Goal: Task Accomplishment & Management: Complete application form

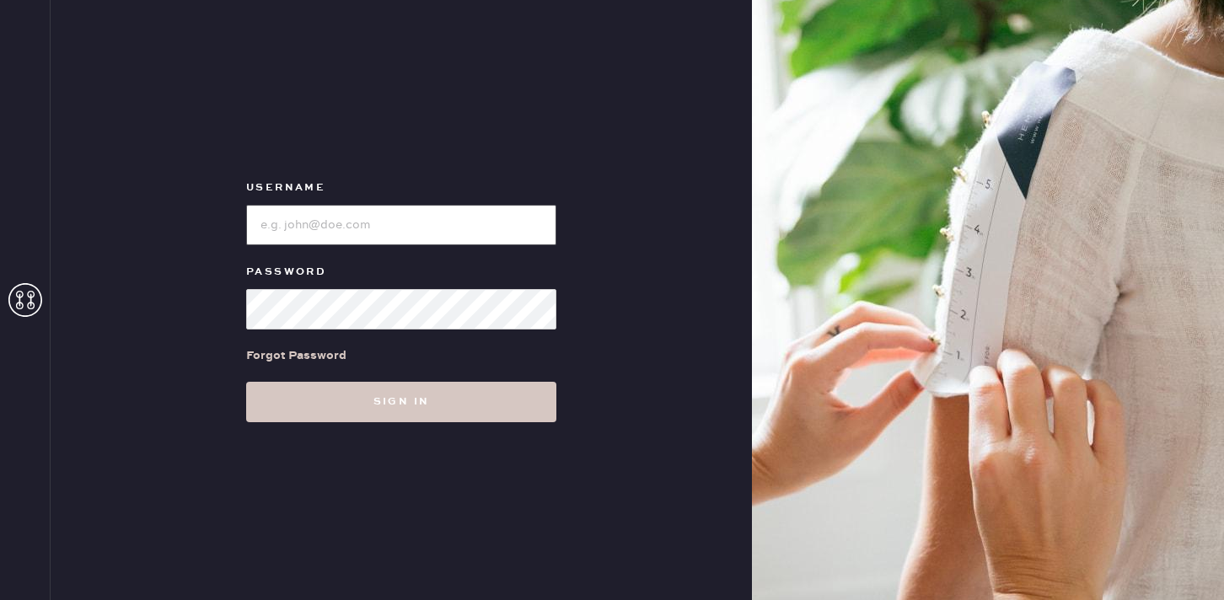
click at [397, 228] on input "loginName" at bounding box center [401, 225] width 310 height 40
type input "reformationbeverlyhills"
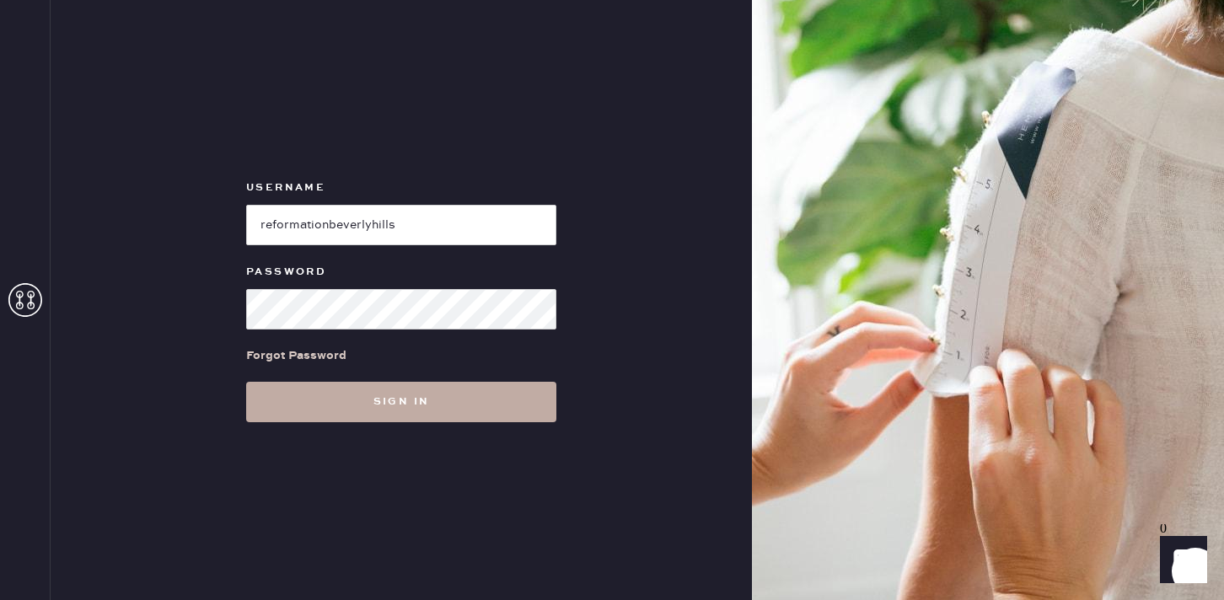
click at [432, 400] on button "Sign in" at bounding box center [401, 402] width 310 height 40
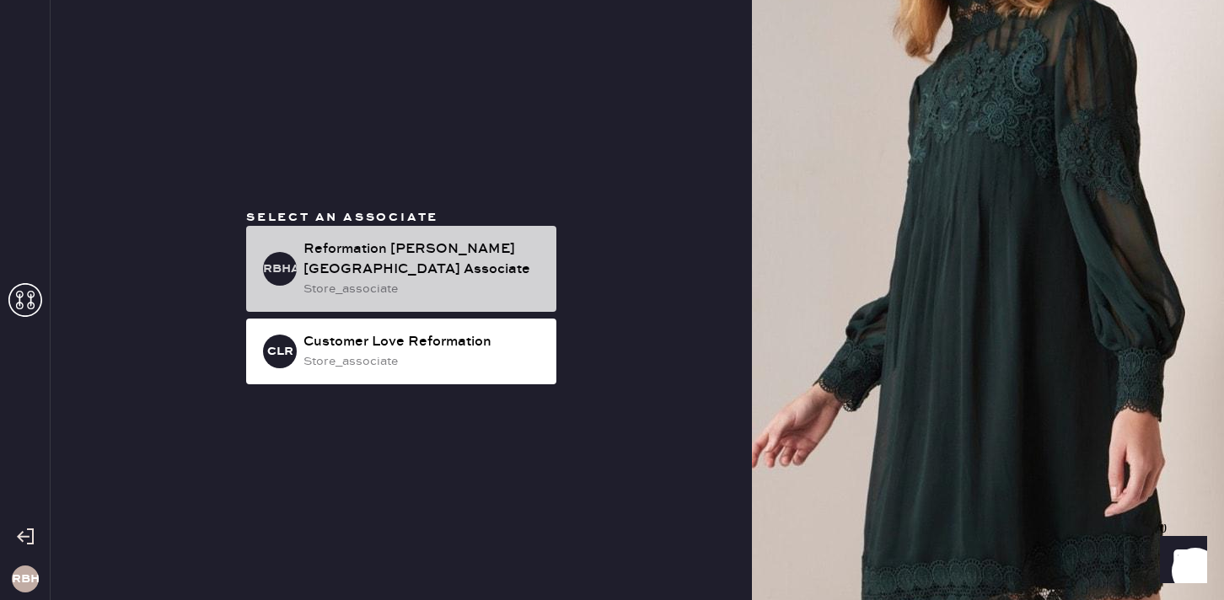
click at [327, 266] on div "Reformation [PERSON_NAME][GEOGRAPHIC_DATA] Associate" at bounding box center [422, 259] width 239 height 40
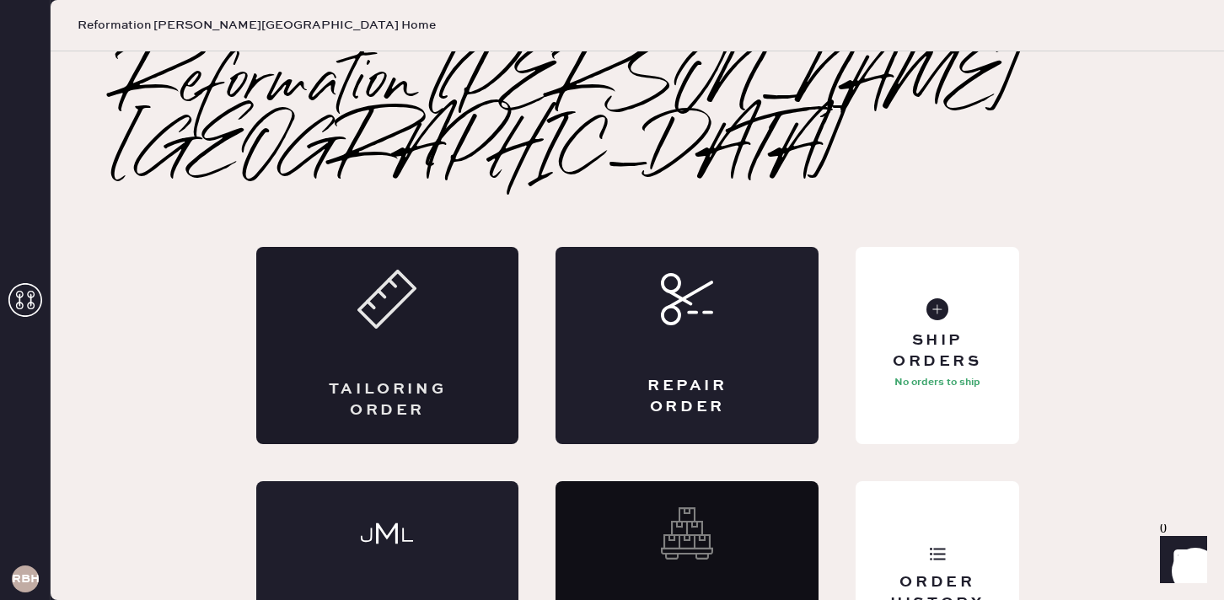
click at [397, 296] on div "Tailoring Order" at bounding box center [387, 345] width 263 height 197
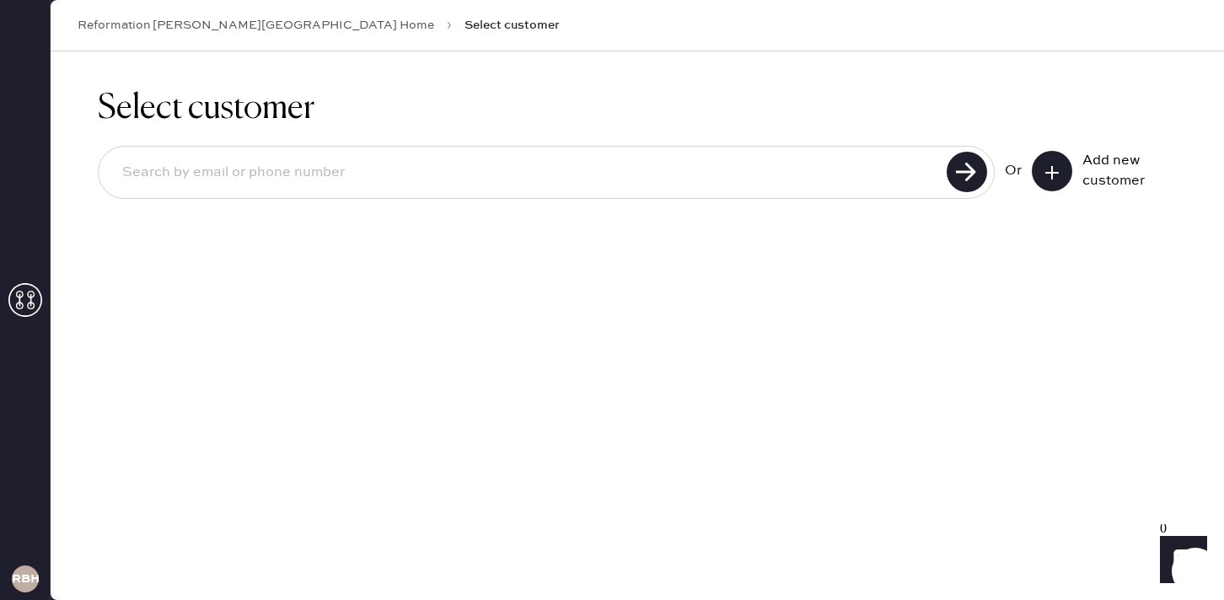
click at [1058, 168] on icon at bounding box center [1052, 172] width 17 height 17
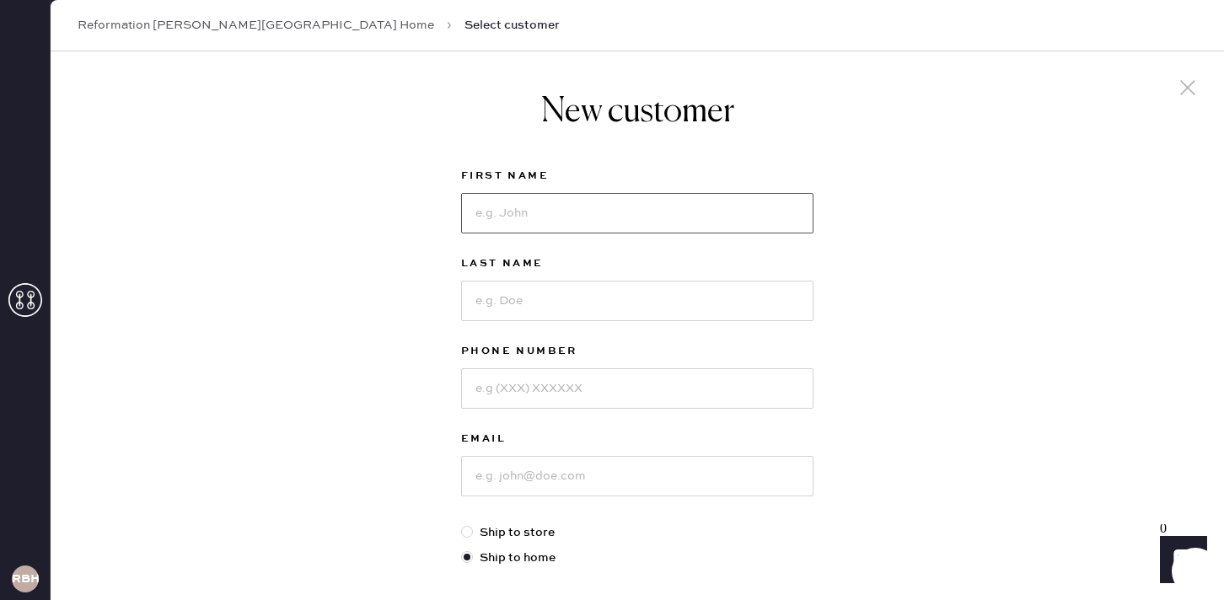
click at [540, 217] on input at bounding box center [637, 213] width 352 height 40
type input "[PERSON_NAME]"
click at [507, 481] on input at bounding box center [637, 476] width 352 height 40
type input "[EMAIL_ADDRESS][DOMAIN_NAME]"
click at [518, 301] on input at bounding box center [637, 301] width 352 height 40
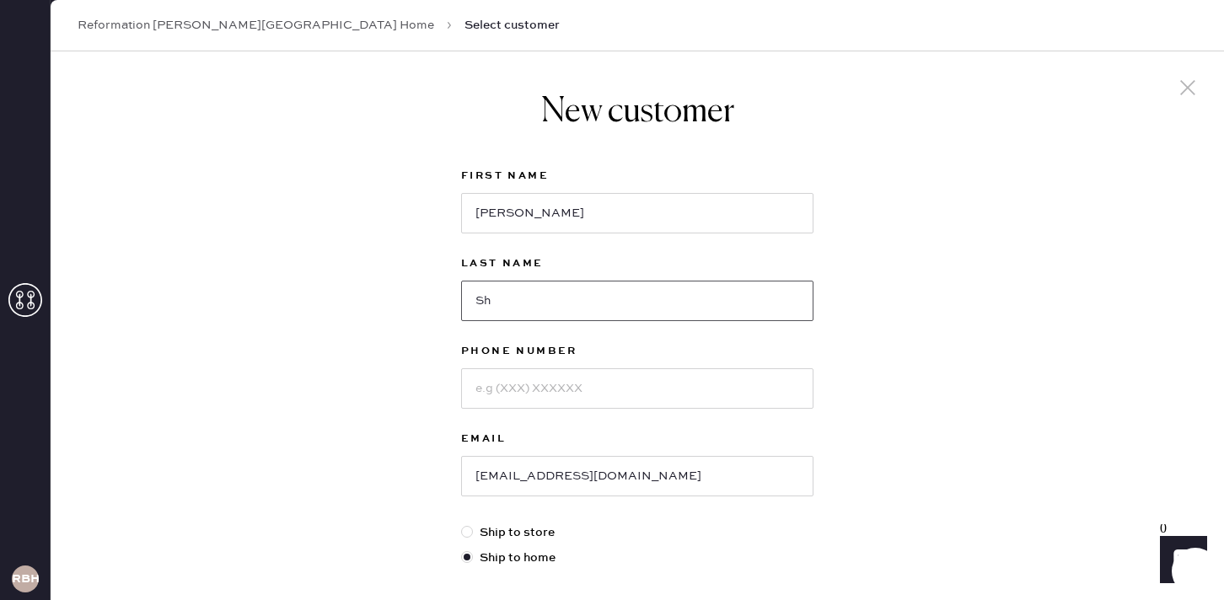
type input "S"
type input "[PERSON_NAME]"
click at [496, 399] on input at bounding box center [637, 388] width 352 height 40
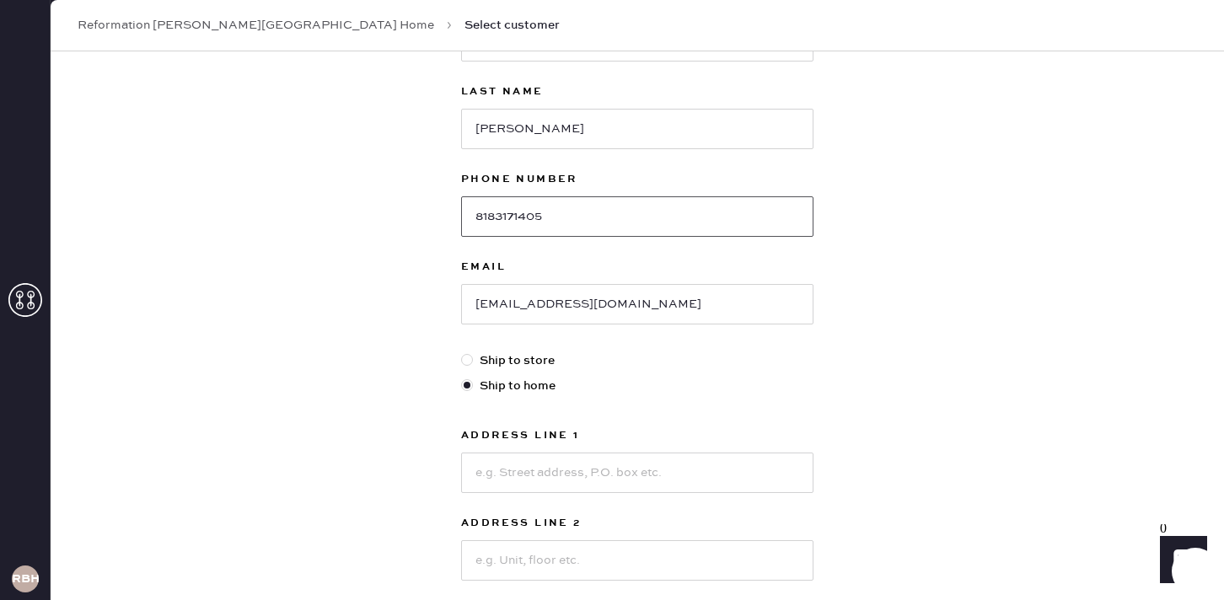
scroll to position [213, 0]
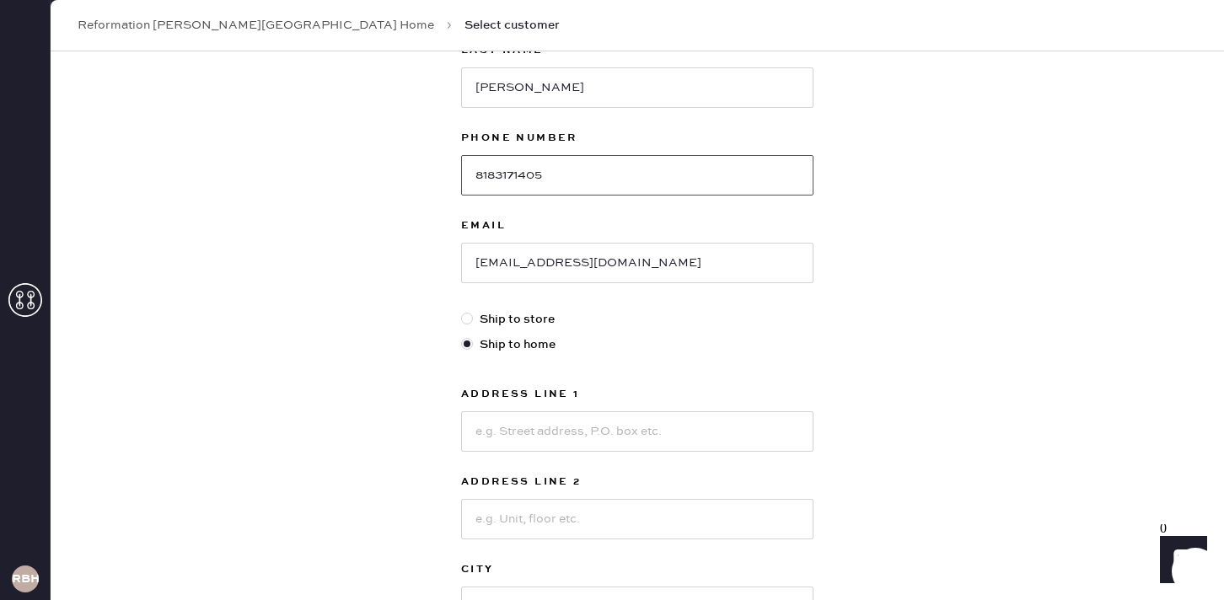
type input "8183171405"
click at [539, 432] on input at bounding box center [637, 431] width 352 height 40
type input "[GEOGRAPHIC_DATA]"
click at [546, 516] on input at bounding box center [637, 519] width 352 height 40
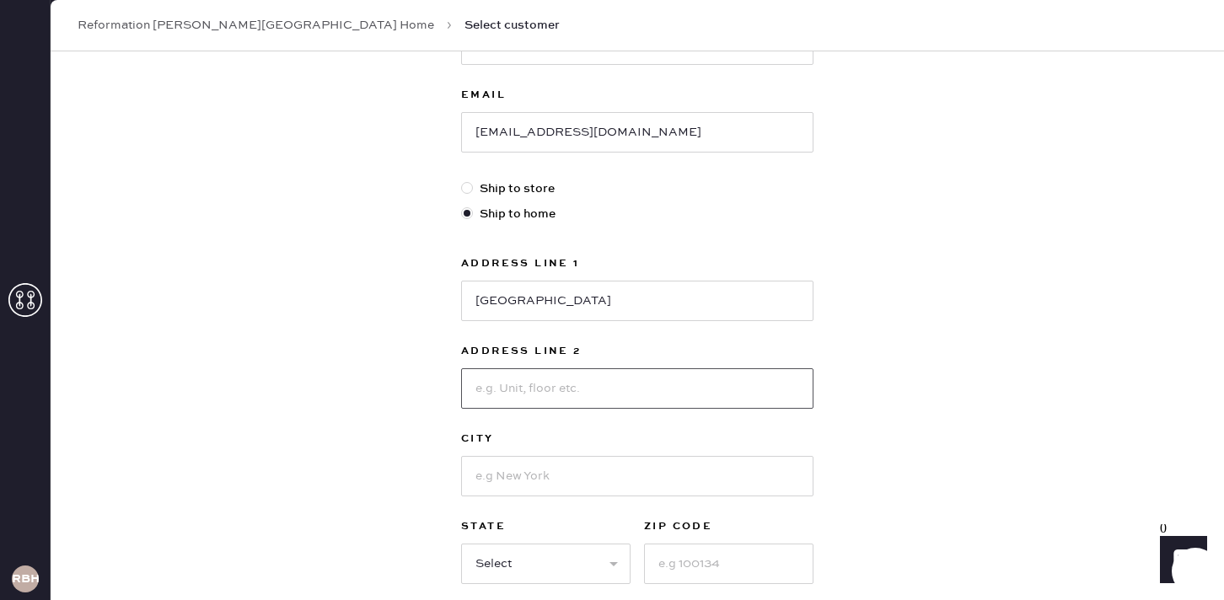
scroll to position [352, 0]
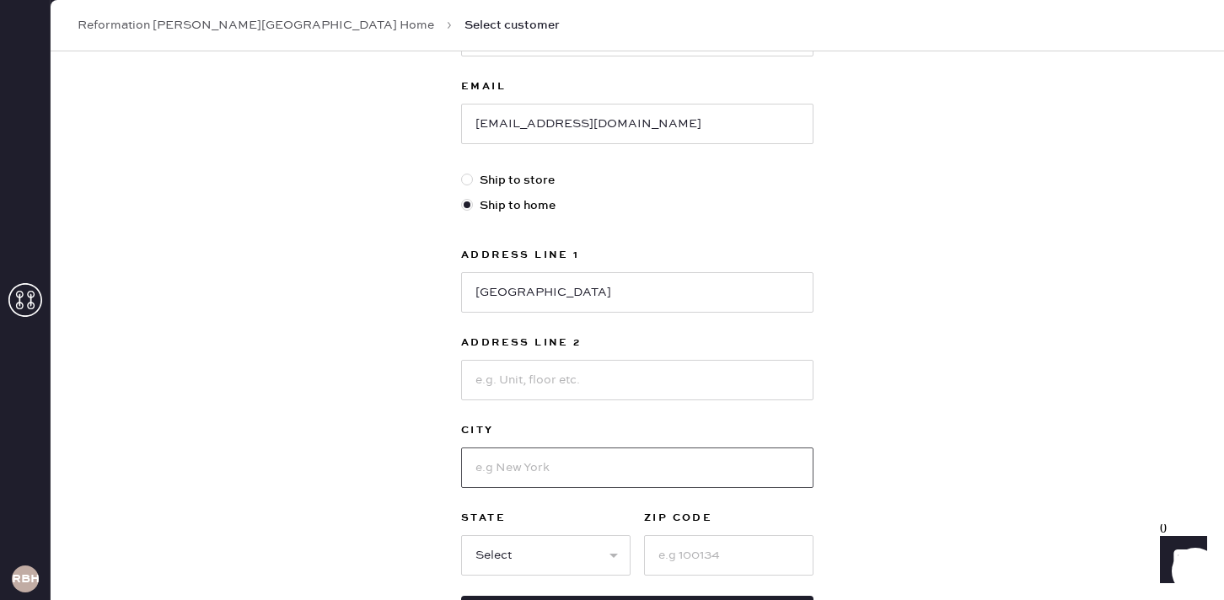
click at [515, 468] on input at bounding box center [637, 468] width 352 height 40
type input "[PERSON_NAME][GEOGRAPHIC_DATA]"
select select "CA"
type input "90210"
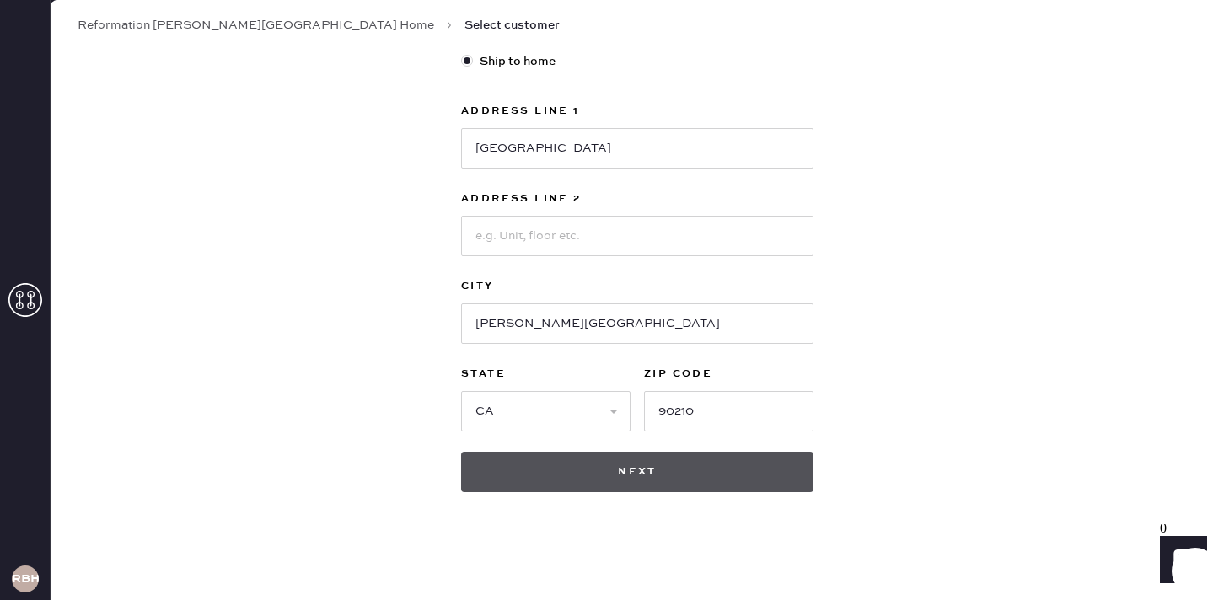
click at [691, 474] on button "Next" at bounding box center [637, 472] width 352 height 40
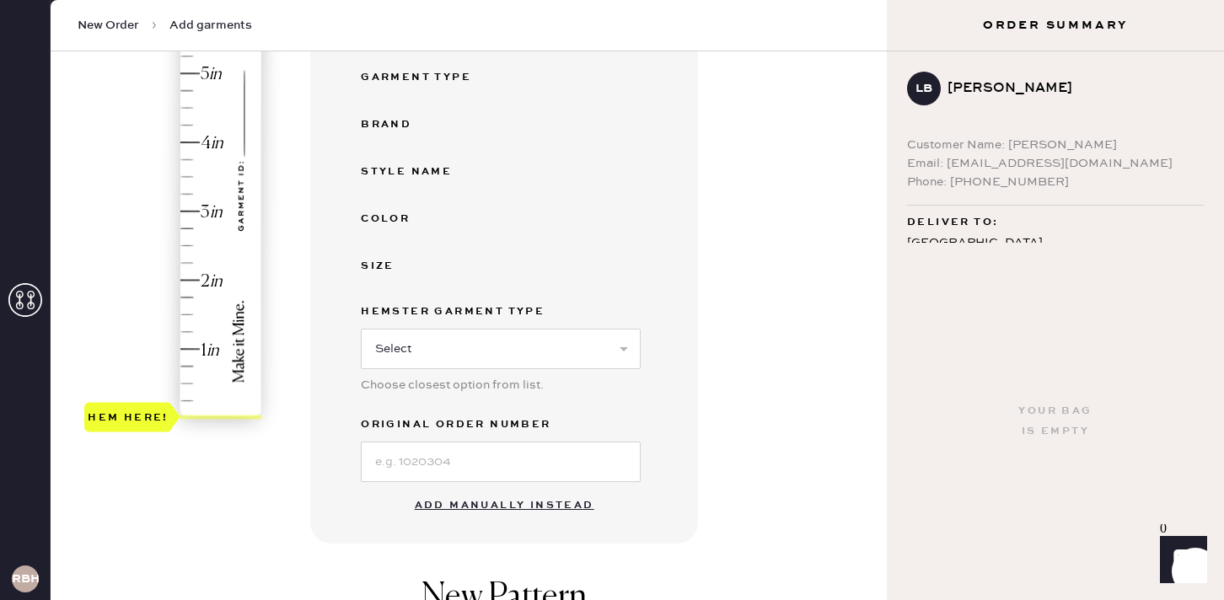
scroll to position [315, 0]
click at [461, 501] on button "Add manually instead" at bounding box center [505, 504] width 200 height 34
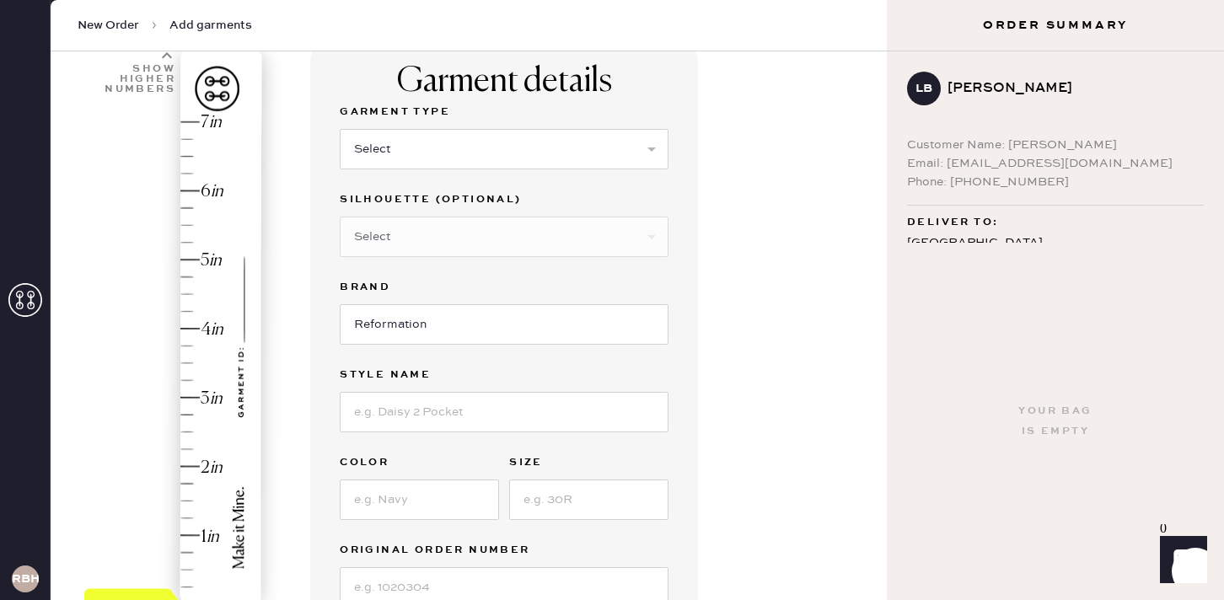
scroll to position [126, 0]
click at [386, 164] on select "Select Basic Skirt Jeans Leggings Pants Shorts Basic Sleeved Dress Basic Sleeve…" at bounding box center [504, 151] width 329 height 40
select select "4"
click at [340, 131] on select "Select Basic Skirt Jeans Leggings Pants Shorts Basic Sleeved Dress Basic Sleeve…" at bounding box center [504, 151] width 329 height 40
click at [387, 242] on select "Select Joggers Shorts Cropped Flare Boot Cut Straight Skinny Other" at bounding box center [504, 238] width 329 height 40
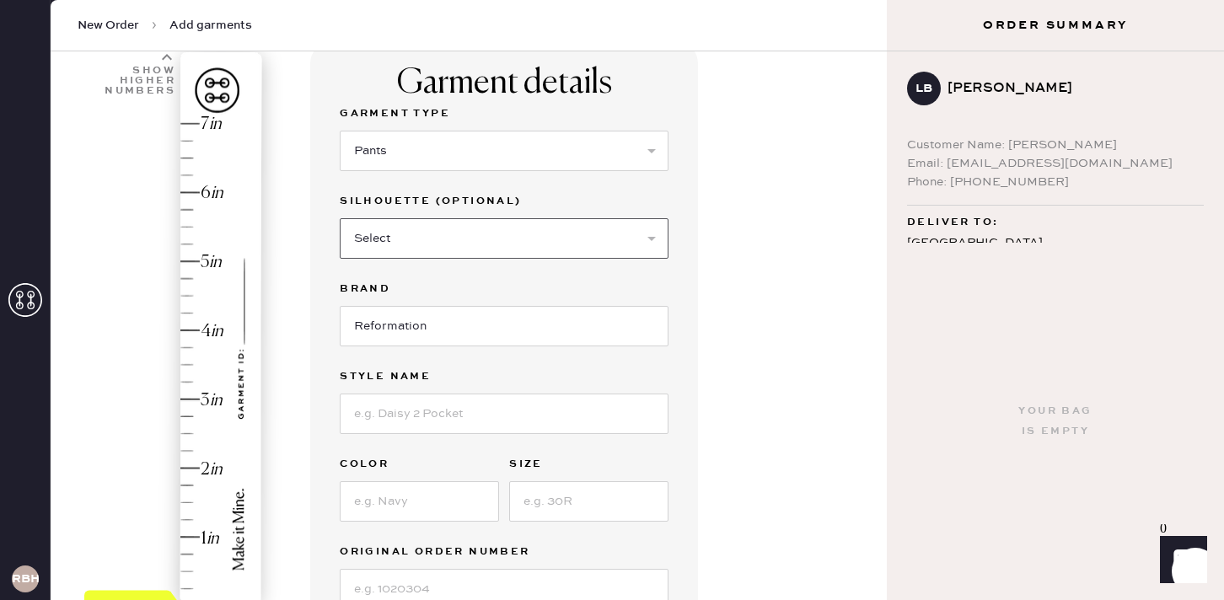
select select "13"
click at [340, 218] on select "Select Joggers Shorts Cropped Flare Boot Cut Straight Skinny Other" at bounding box center [504, 238] width 329 height 40
click at [404, 416] on input at bounding box center [504, 414] width 329 height 40
type input "Vida Low Rise Pant"
click at [429, 504] on input at bounding box center [419, 501] width 159 height 40
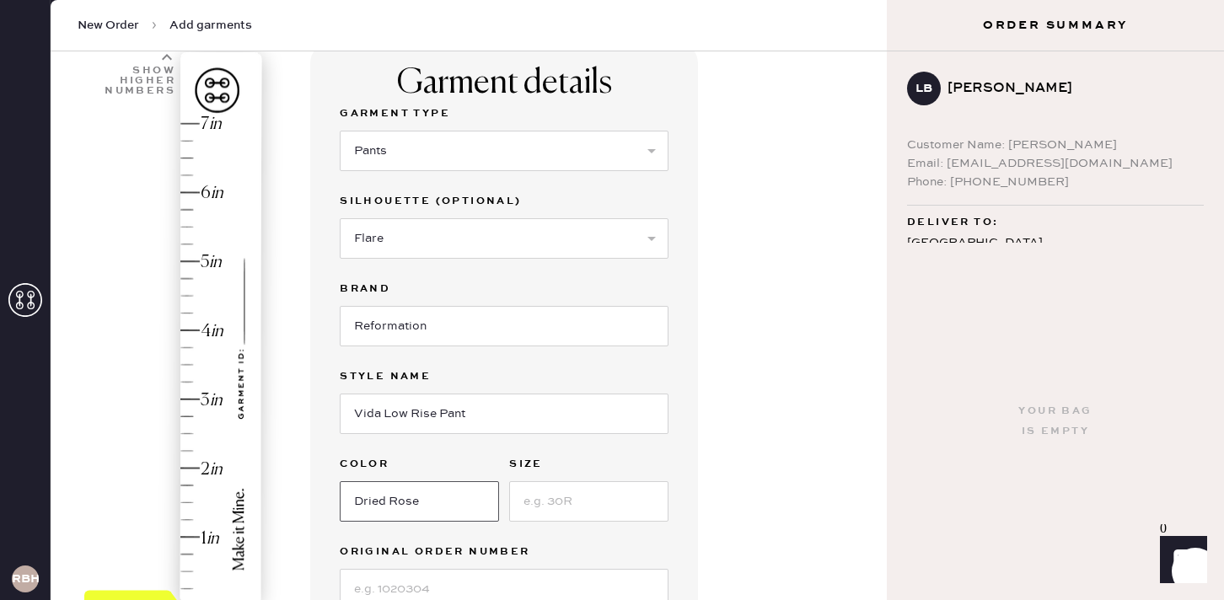
type input "Dried Rose"
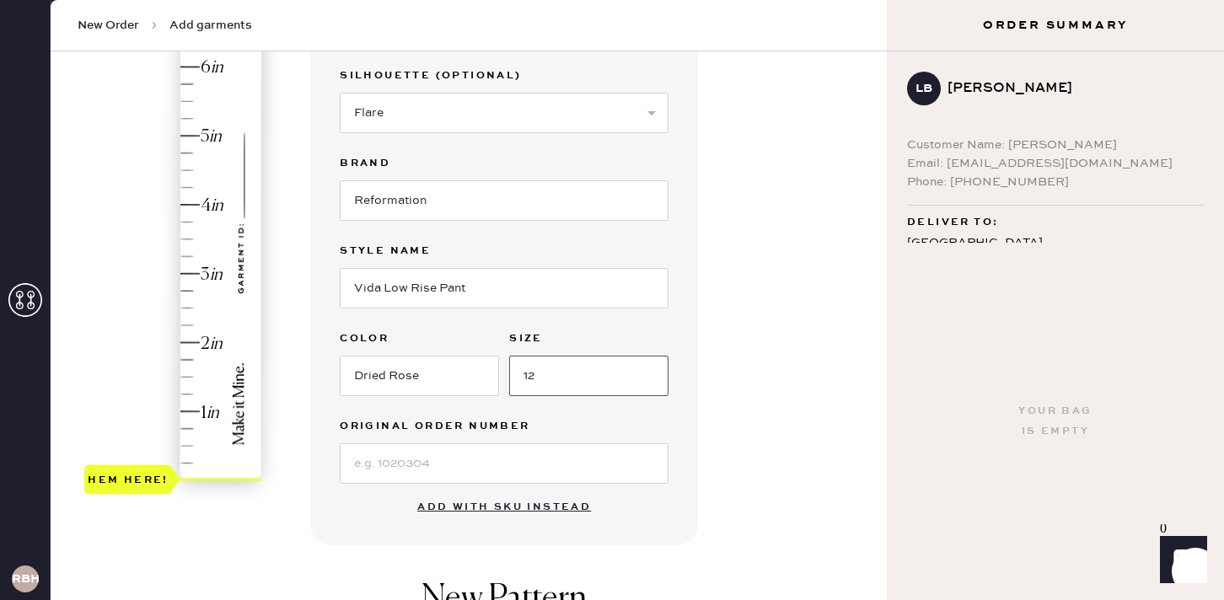
type input "12"
type input "1.75"
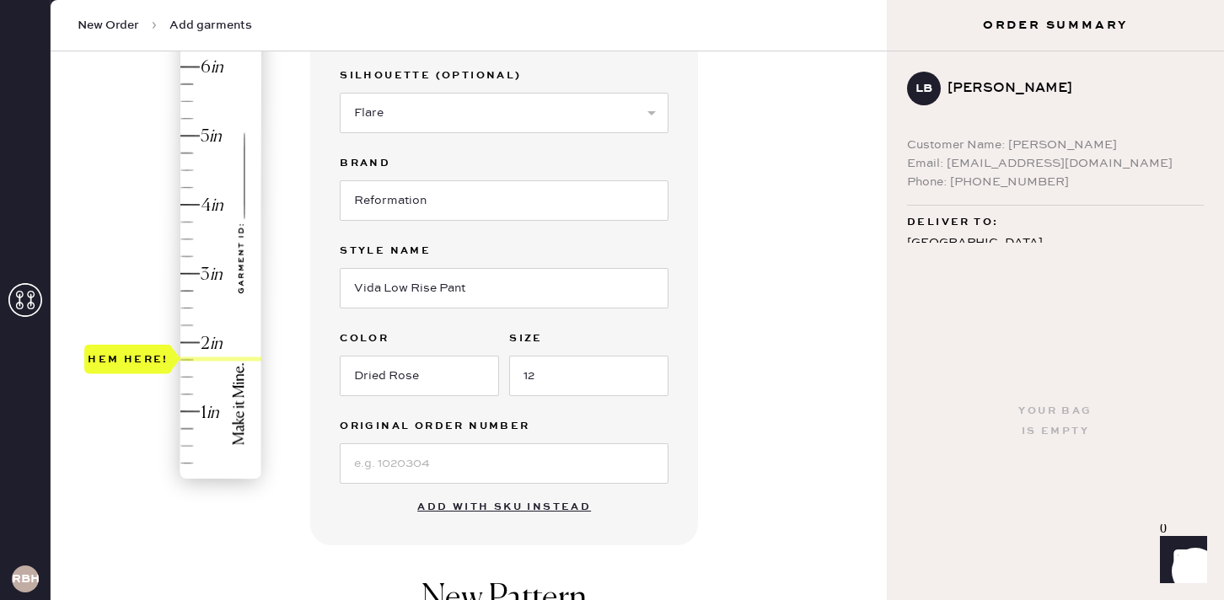
drag, startPoint x: 225, startPoint y: 477, endPoint x: 222, endPoint y: 363, distance: 113.9
click at [222, 363] on div "Hem here!" at bounding box center [174, 239] width 180 height 497
click at [674, 532] on div "Garment details Garment Type Select Basic Skirt Jeans Leggings Pants Shorts Bas…" at bounding box center [504, 231] width 388 height 629
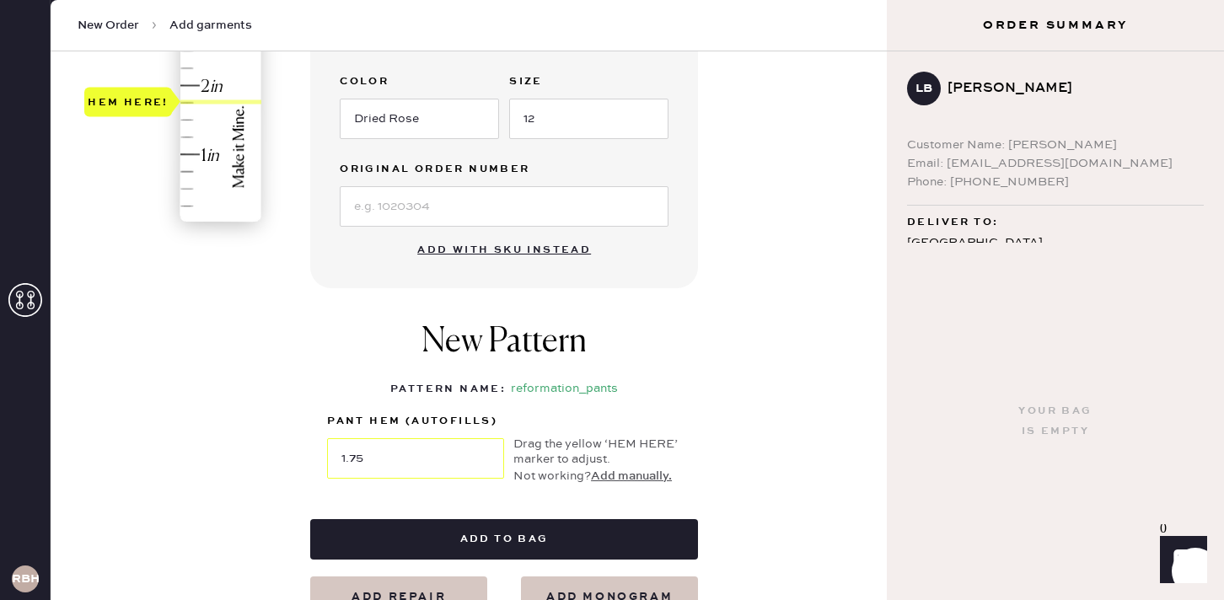
scroll to position [588, 0]
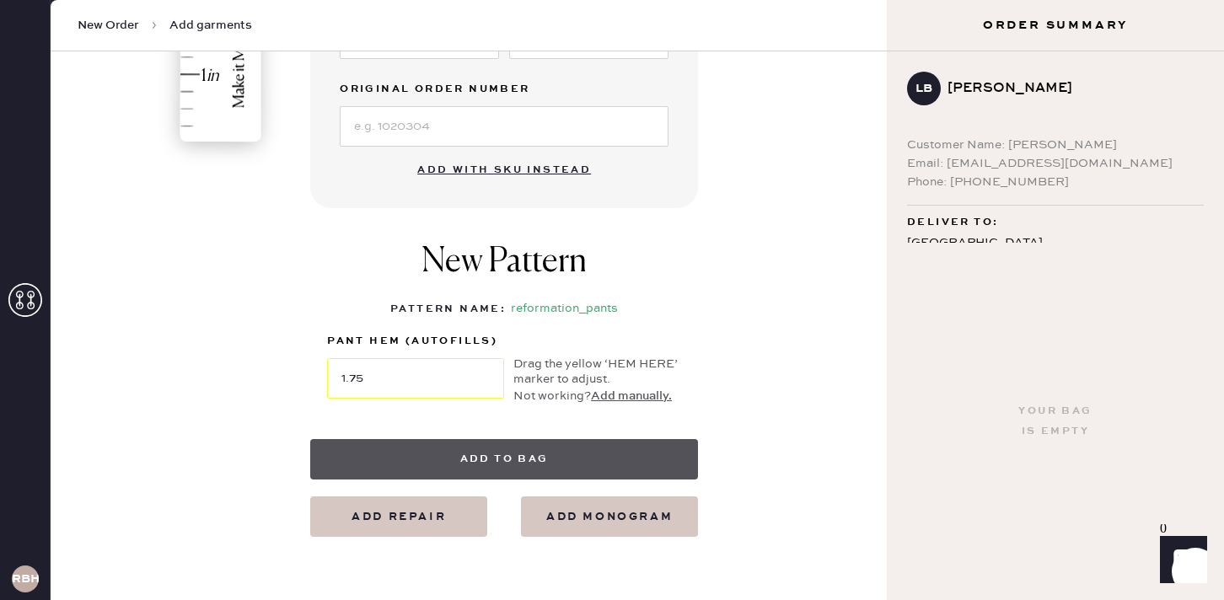
click at [580, 460] on button "Add to bag" at bounding box center [504, 459] width 388 height 40
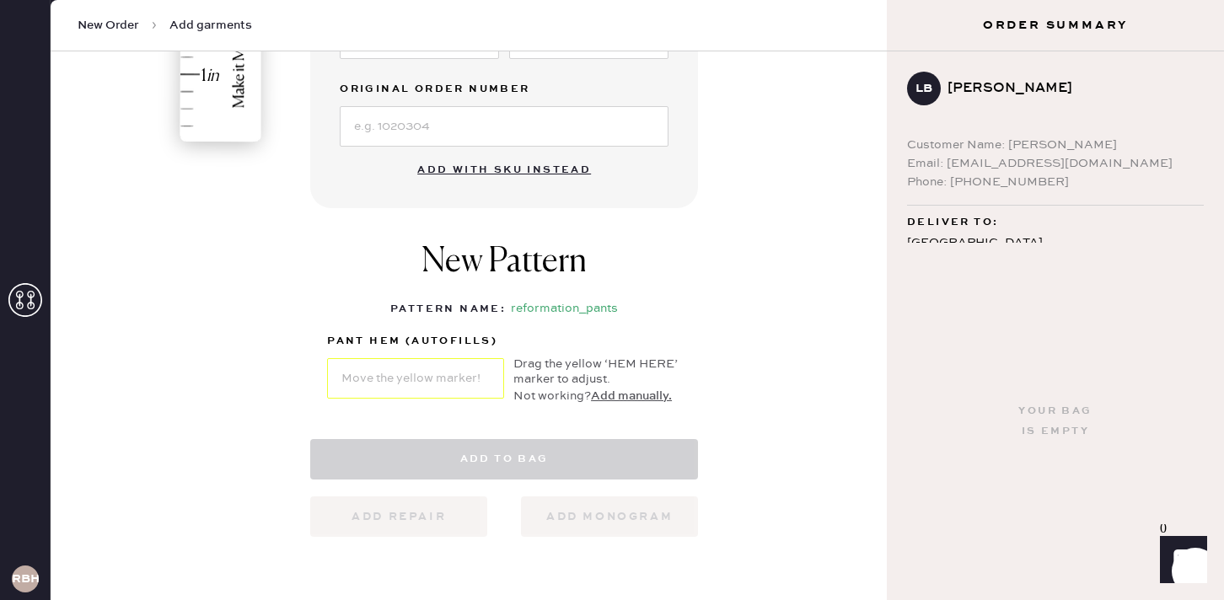
select select "4"
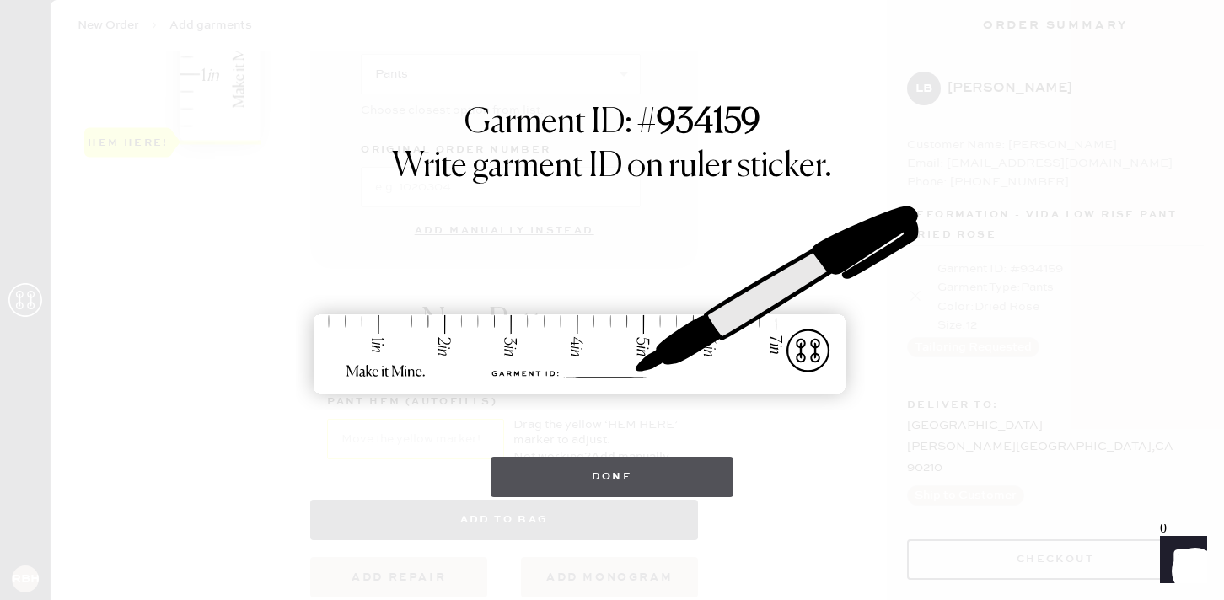
click at [586, 470] on button "Done" at bounding box center [613, 477] width 244 height 40
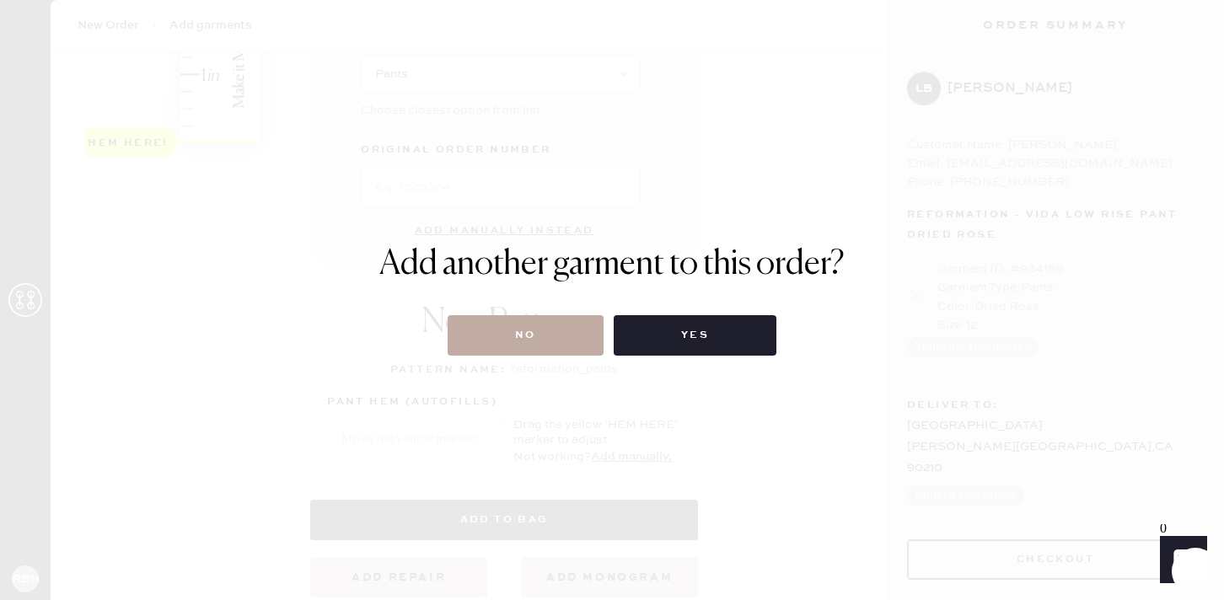
click at [534, 341] on button "No" at bounding box center [526, 335] width 156 height 40
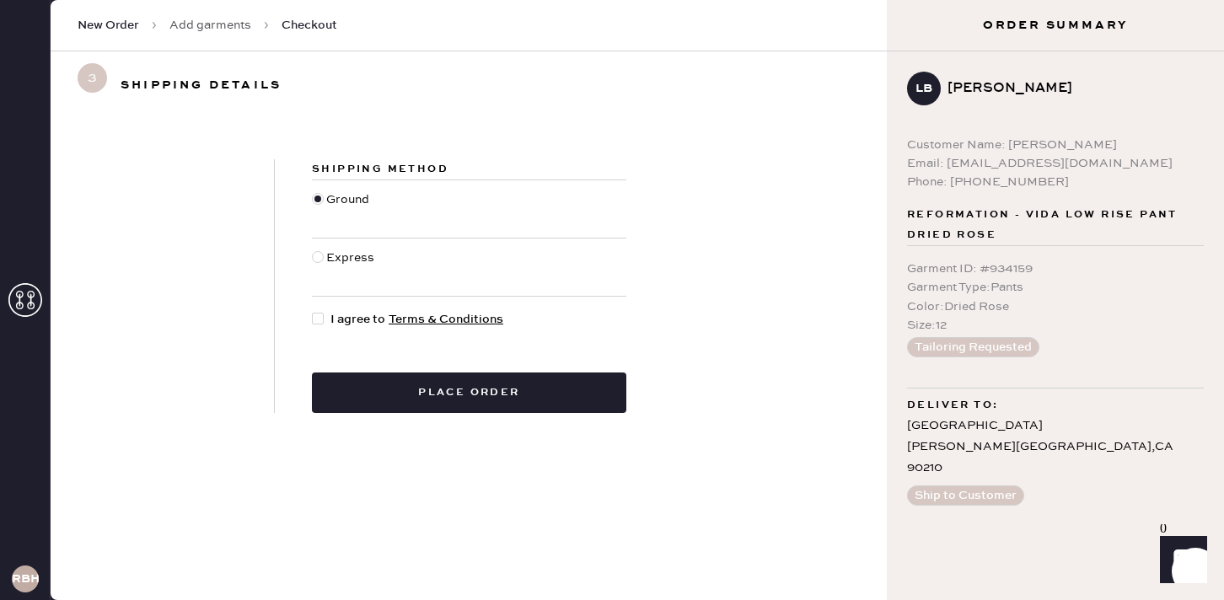
click at [314, 314] on div at bounding box center [318, 319] width 12 height 12
click at [313, 311] on input "I agree to Terms & Conditions" at bounding box center [312, 310] width 1 height 1
checkbox input "true"
click at [319, 251] on div at bounding box center [318, 257] width 12 height 12
click at [313, 250] on input "Express" at bounding box center [312, 249] width 1 height 1
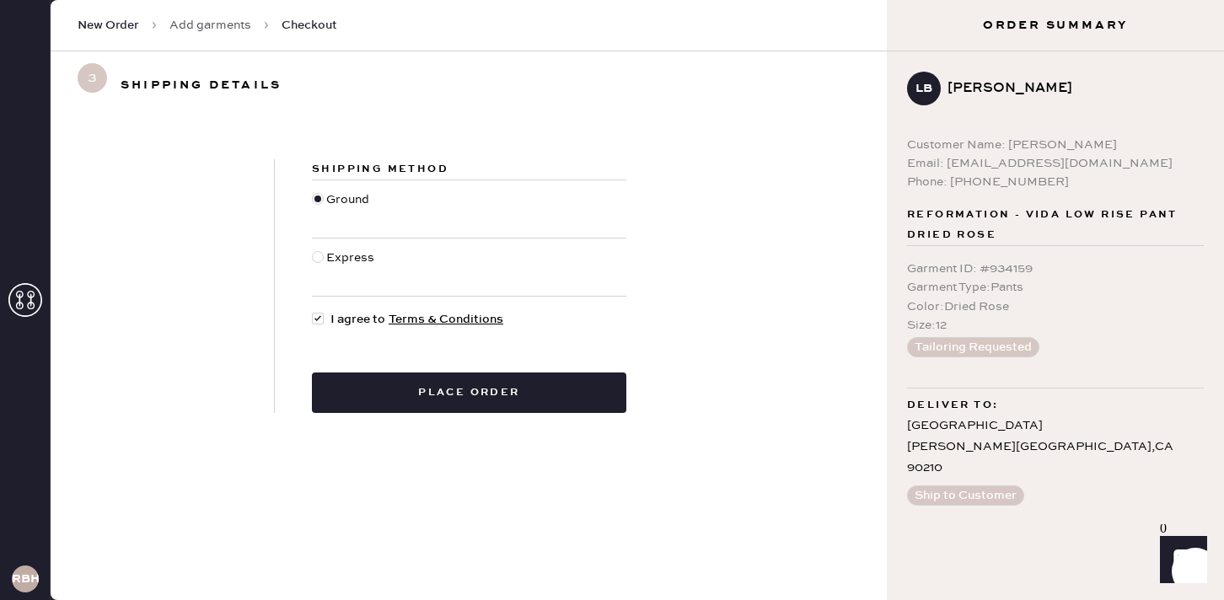
radio input "true"
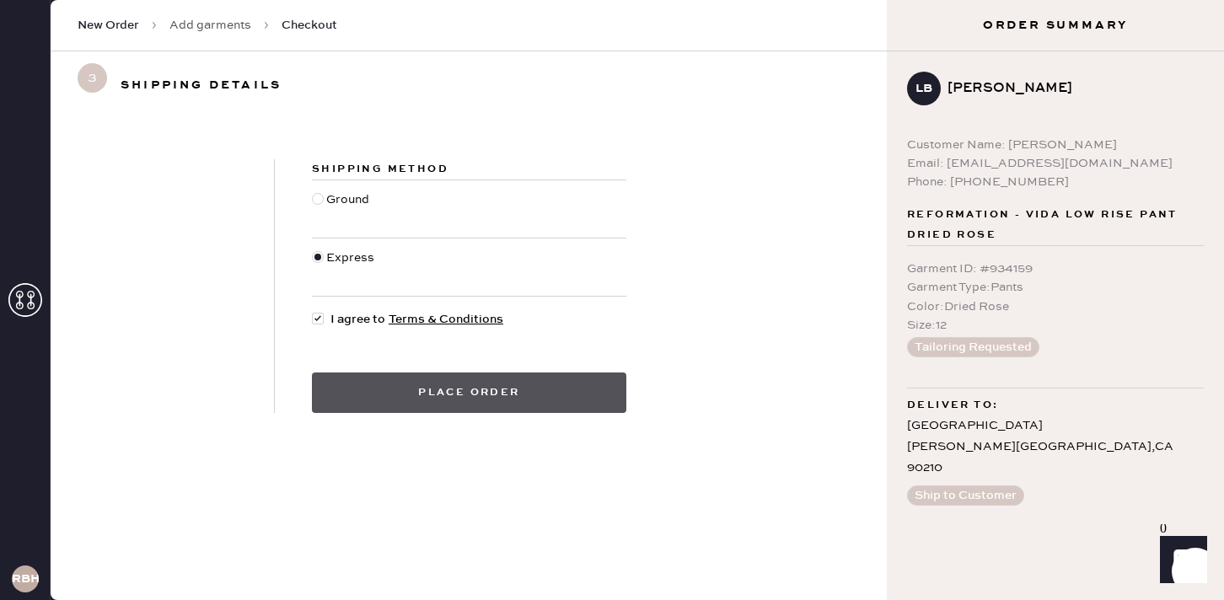
click at [386, 395] on button "Place order" at bounding box center [469, 393] width 314 height 40
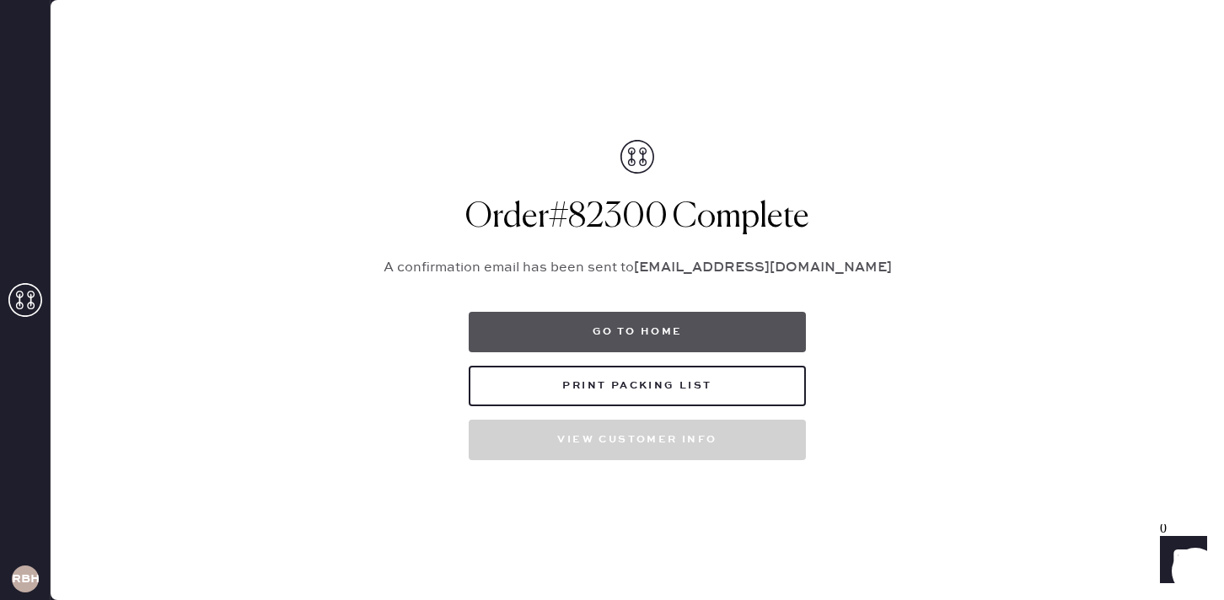
click at [537, 330] on button "Go to home" at bounding box center [637, 332] width 337 height 40
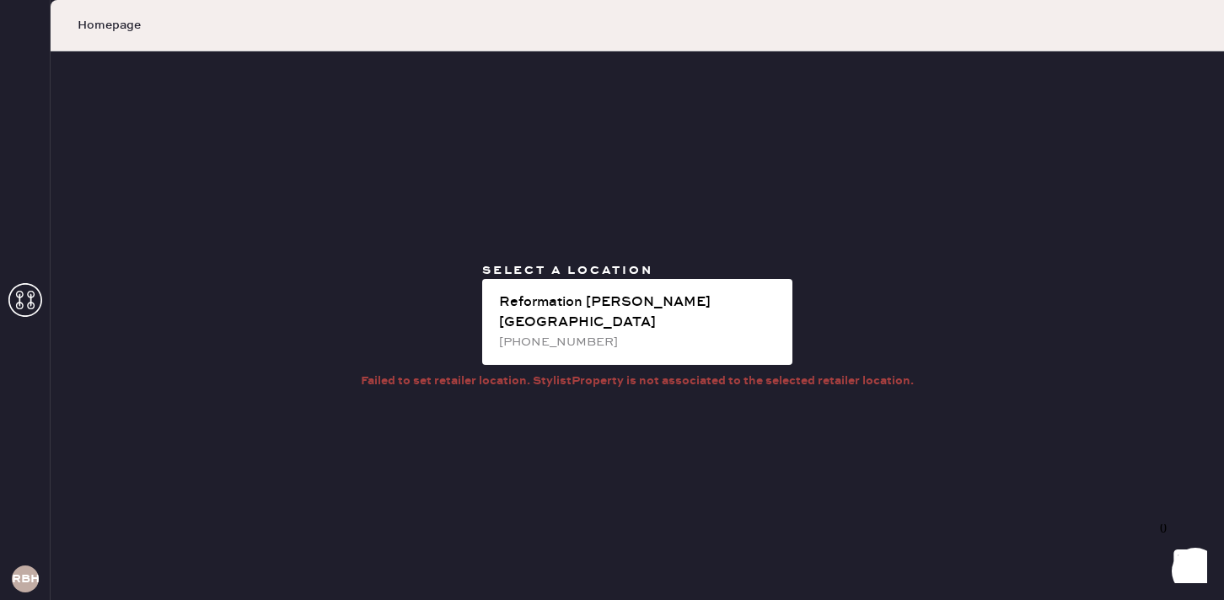
click at [32, 271] on div "RBHA" at bounding box center [25, 300] width 51 height 600
click at [32, 286] on use at bounding box center [25, 300] width 34 height 34
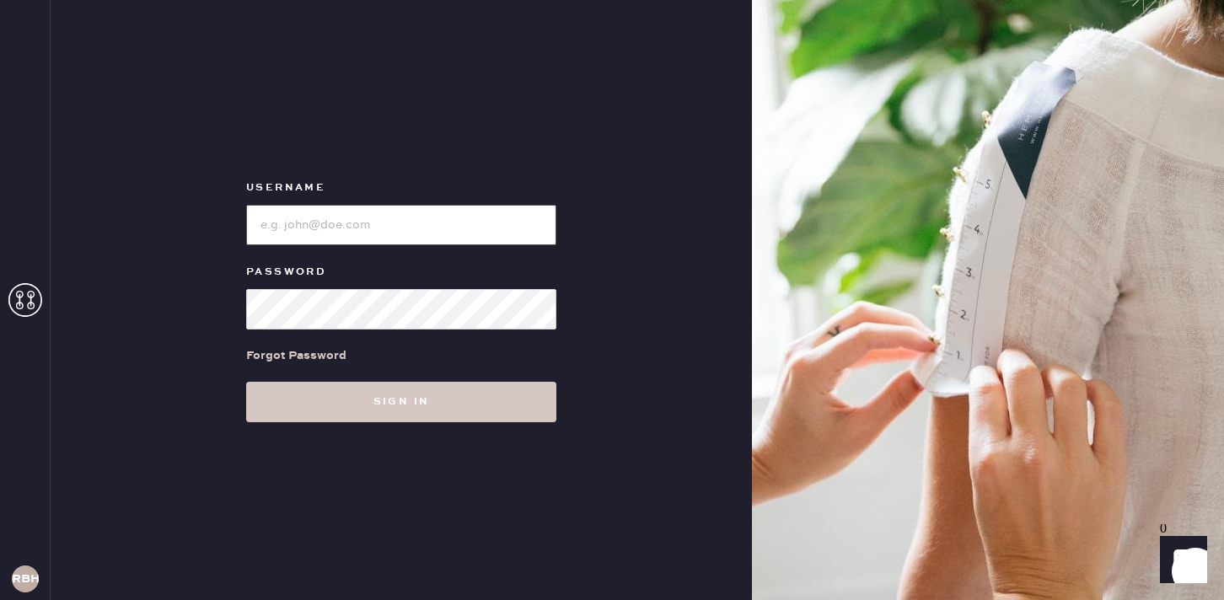
click at [291, 220] on input "loginName" at bounding box center [401, 225] width 310 height 40
type input "reformationbeverlyhills"
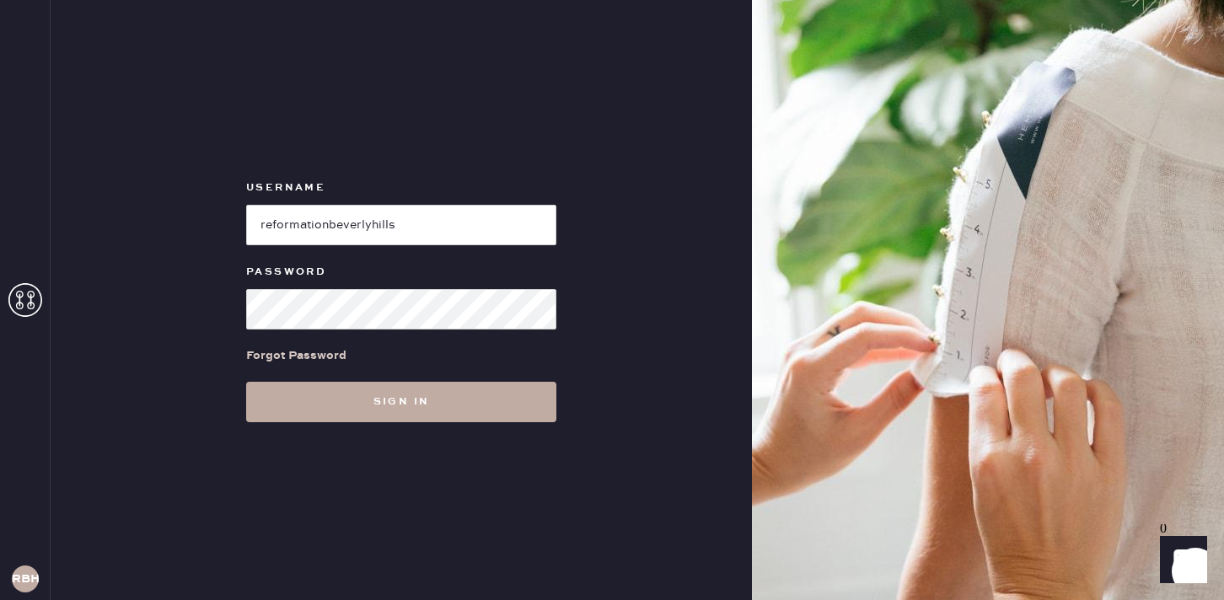
click at [422, 404] on button "Sign in" at bounding box center [401, 402] width 310 height 40
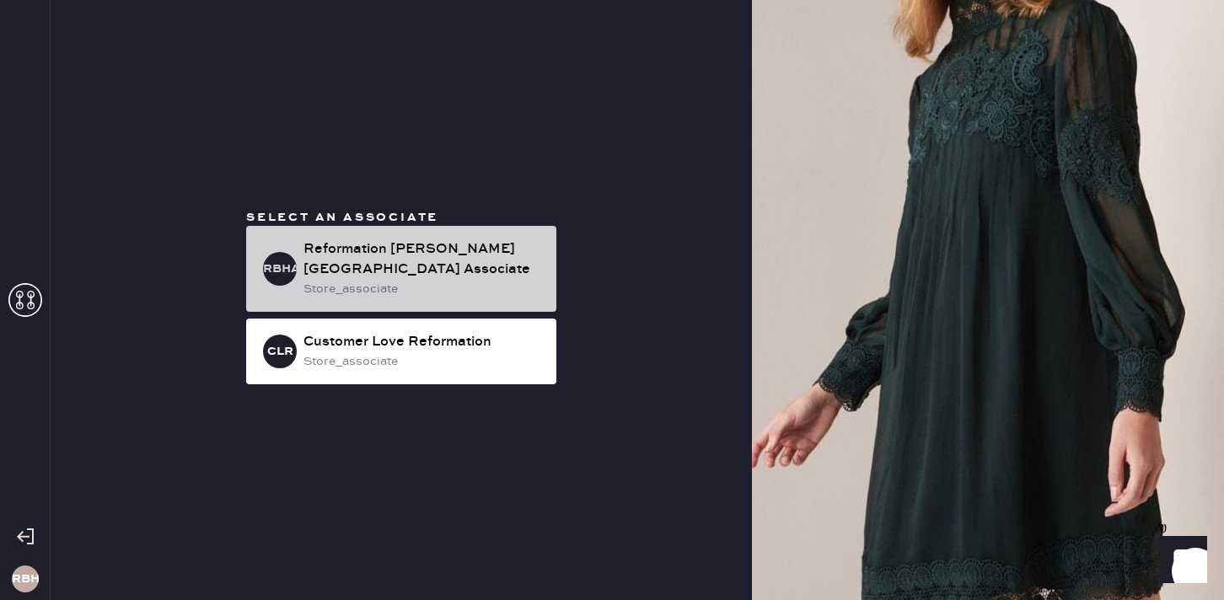
click at [380, 284] on div "store_associate" at bounding box center [422, 289] width 239 height 19
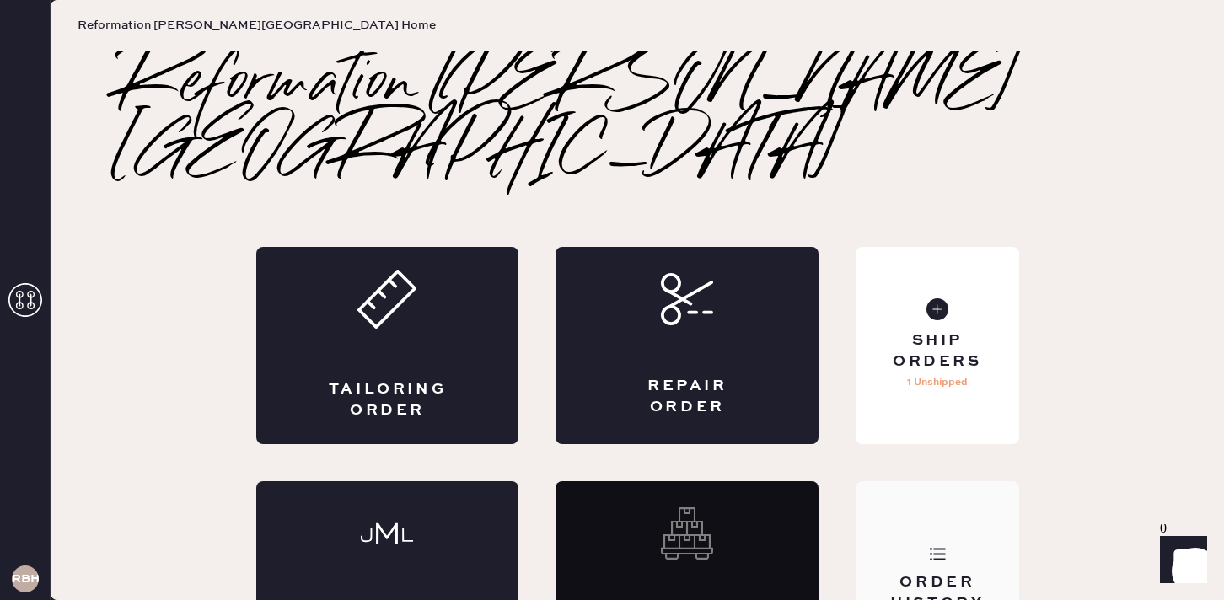
click at [945, 496] on div "Order History" at bounding box center [937, 579] width 163 height 197
